Goal: Information Seeking & Learning: Check status

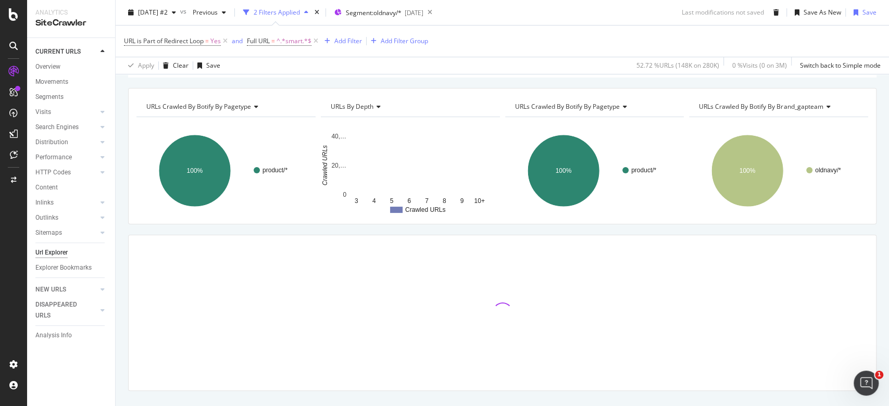
scroll to position [82, 0]
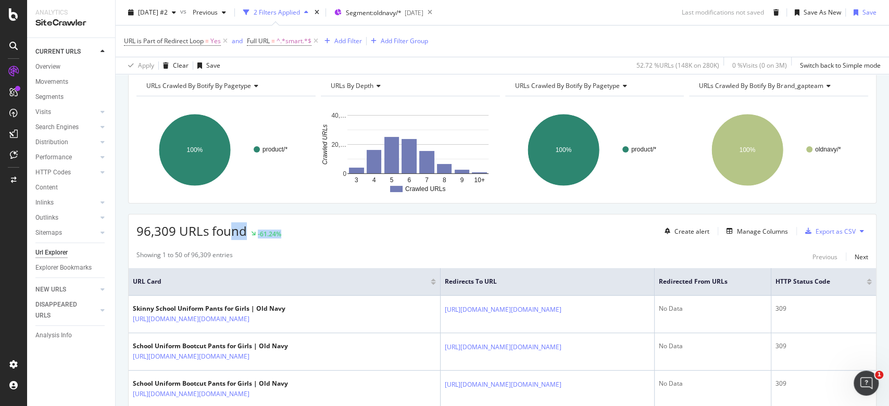
drag, startPoint x: 322, startPoint y: 233, endPoint x: 236, endPoint y: 230, distance: 86.0
click at [233, 230] on div "96,309 URLs found -61.24% Create alert Manage Columns Export as CSV" at bounding box center [502, 228] width 747 height 26
click at [335, 234] on div "96,309 URLs found -61.24% Create alert Manage Columns Export as CSV" at bounding box center [502, 228] width 747 height 26
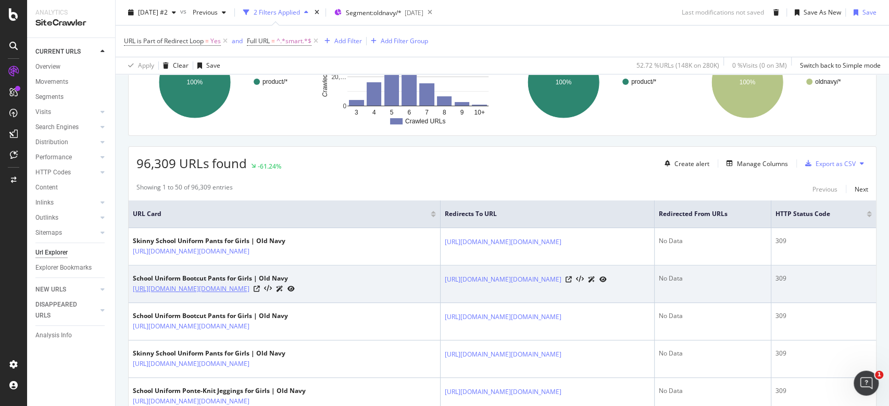
scroll to position [208, 0]
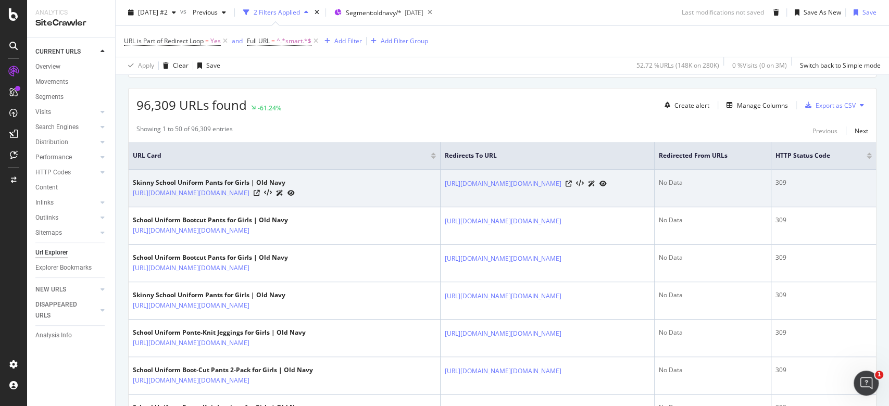
drag, startPoint x: 305, startPoint y: 210, endPoint x: 129, endPoint y: 193, distance: 176.4
click at [129, 193] on td "Skinny School Uniform Pants for Girls | Old Navy https://oldnavy.gap.com/browse…" at bounding box center [285, 188] width 312 height 37
copy link "[URL][DOMAIN_NAME][DOMAIN_NAME]"
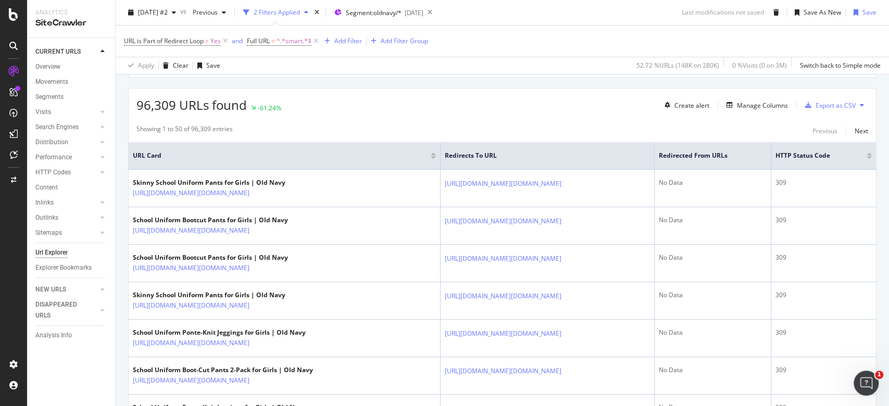
click at [264, 163] on th "URL Card" at bounding box center [285, 156] width 312 height 28
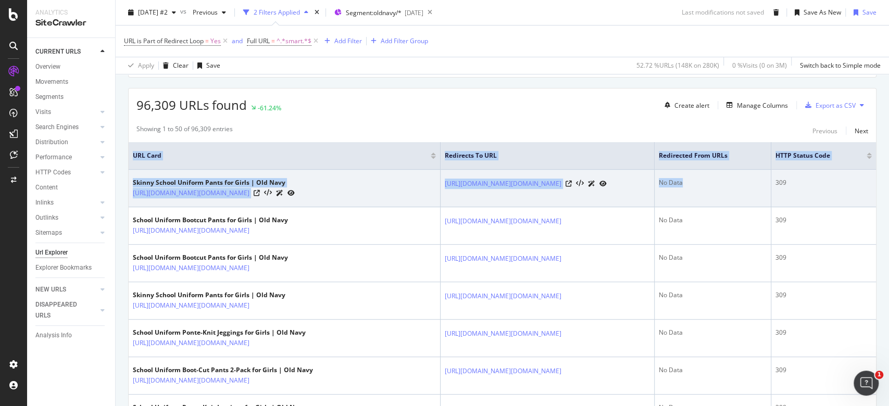
drag, startPoint x: 132, startPoint y: 169, endPoint x: 710, endPoint y: 207, distance: 579.3
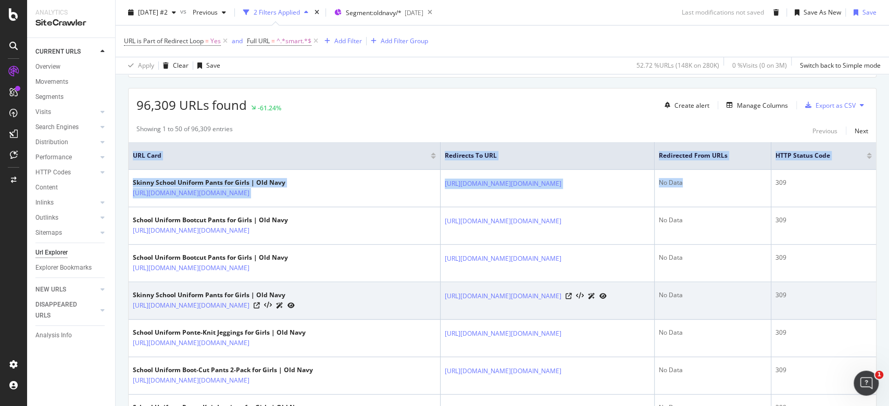
copy table "URL Card Redirects to URL Redirected from URLs HTTP Status Code Skinny School U…"
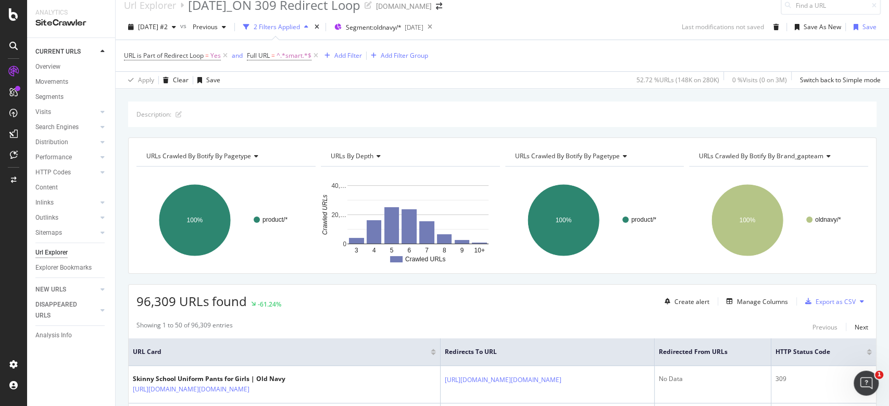
scroll to position [0, 0]
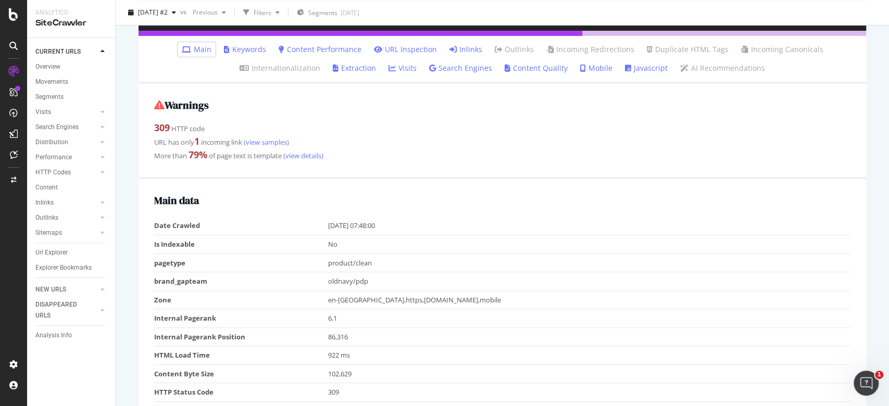
scroll to position [347, 0]
